Goal: Check status: Check status

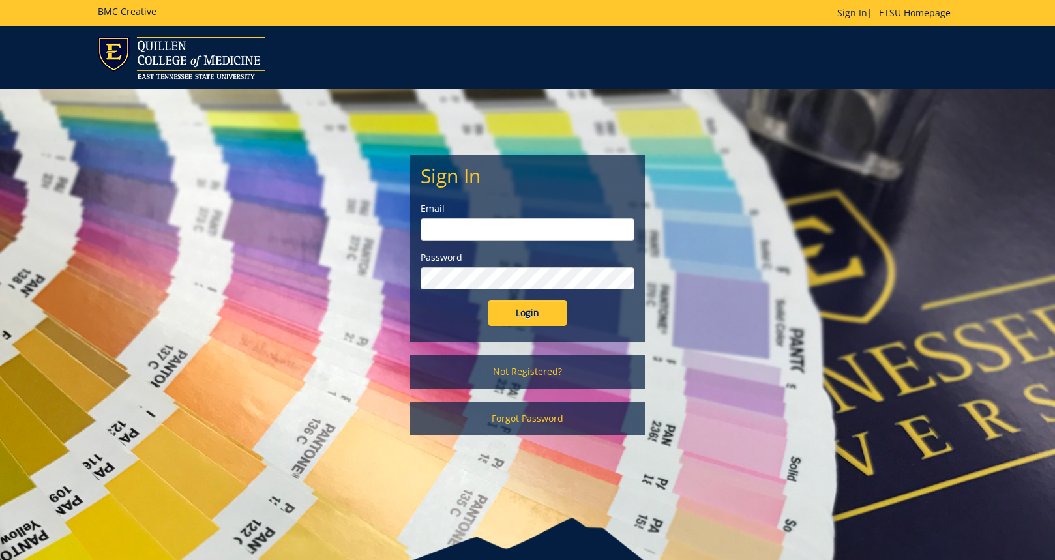
click at [461, 228] on input "email" at bounding box center [528, 230] width 214 height 22
type input "[EMAIL_ADDRESS][DOMAIN_NAME]"
click at [489, 300] on input "Login" at bounding box center [528, 313] width 78 height 26
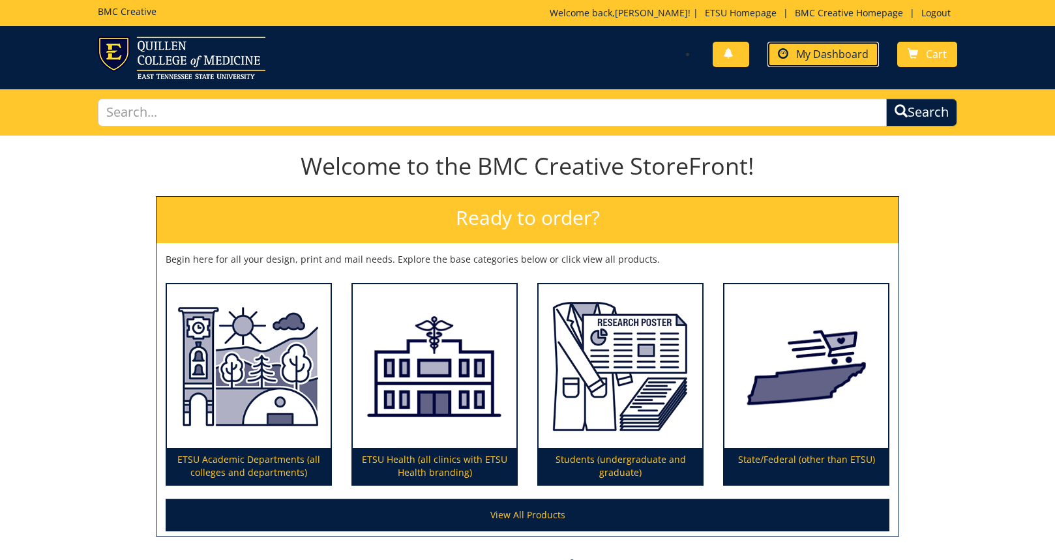
click at [813, 59] on span "My Dashboard" at bounding box center [832, 54] width 72 height 14
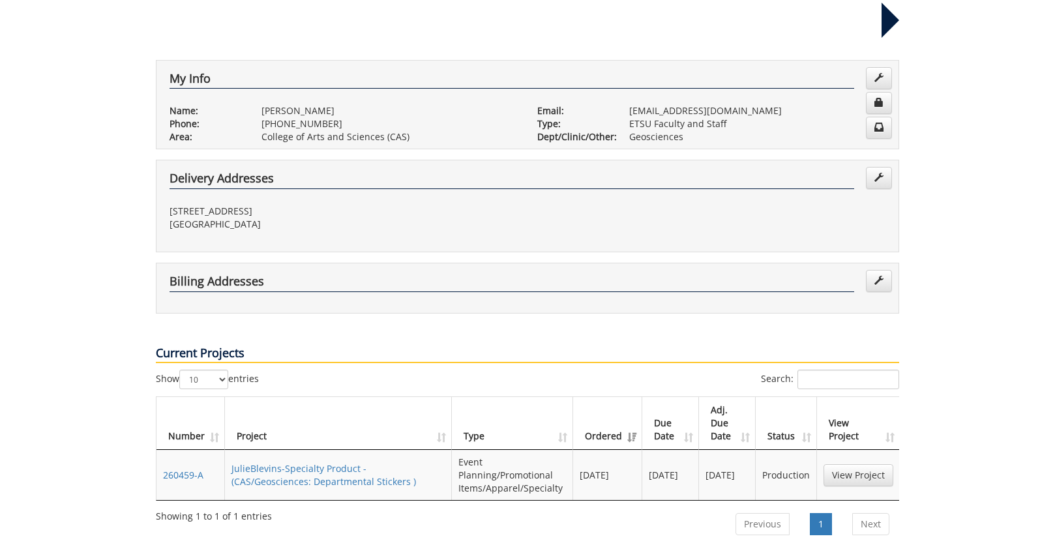
scroll to position [261, 0]
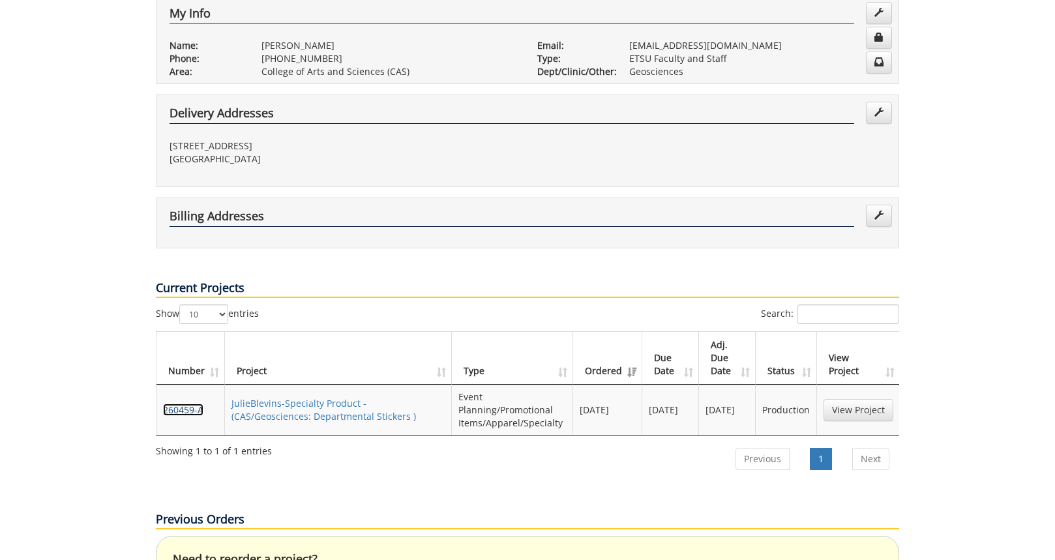
click at [194, 404] on link "260459-A" at bounding box center [183, 410] width 40 height 12
